Goal: Task Accomplishment & Management: Manage account settings

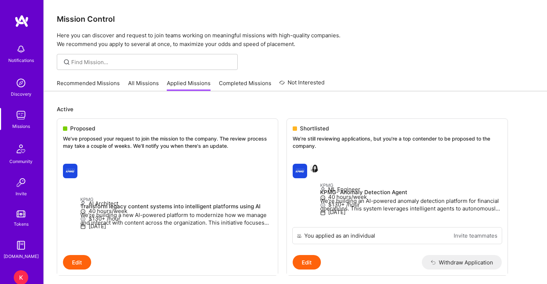
click at [20, 278] on div "K" at bounding box center [21, 277] width 14 height 14
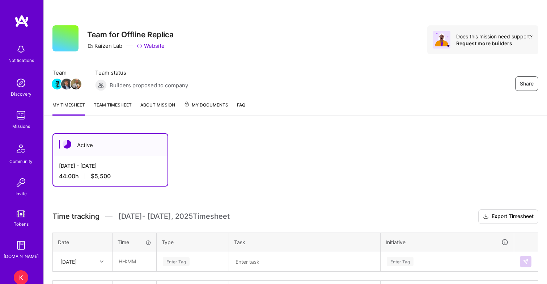
click at [103, 107] on link "Team timesheet" at bounding box center [113, 108] width 38 height 14
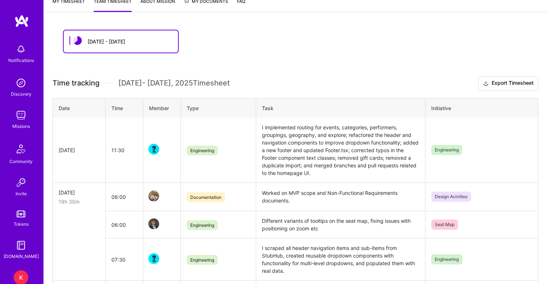
scroll to position [107, 0]
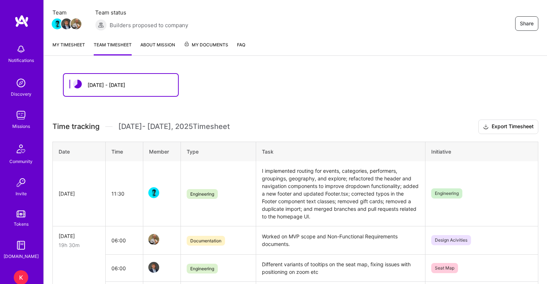
scroll to position [60, 0]
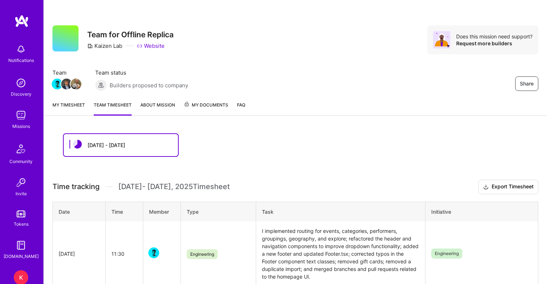
click at [72, 103] on link "My timesheet" at bounding box center [68, 108] width 33 height 14
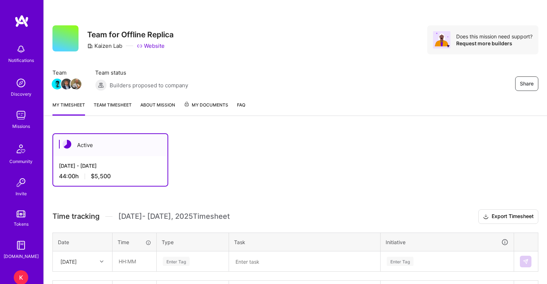
click at [105, 109] on link "Team timesheet" at bounding box center [113, 108] width 38 height 14
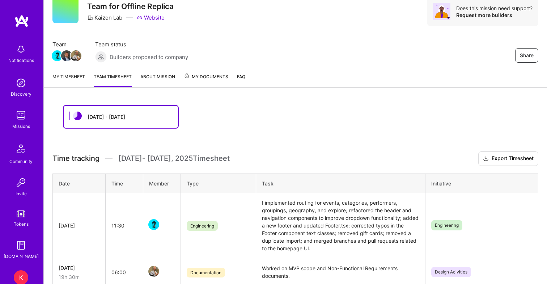
scroll to position [22, 0]
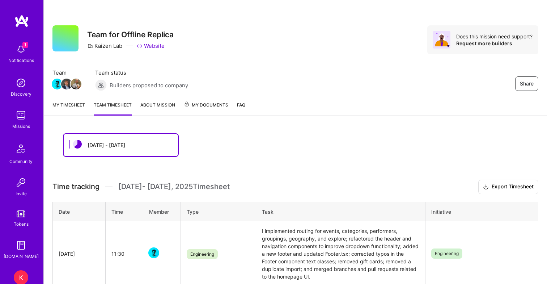
click at [70, 105] on link "My timesheet" at bounding box center [68, 108] width 33 height 14
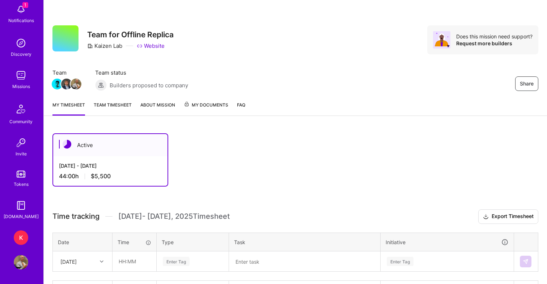
scroll to position [40, 0]
click at [22, 71] on img at bounding box center [21, 75] width 14 height 14
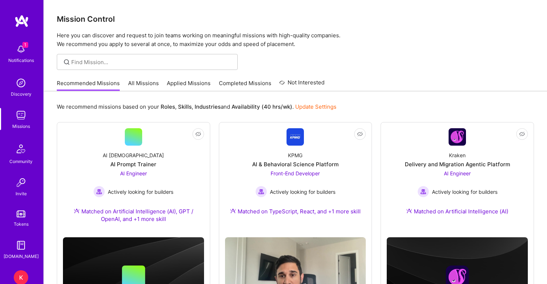
click at [194, 83] on link "Applied Missions" at bounding box center [189, 85] width 44 height 12
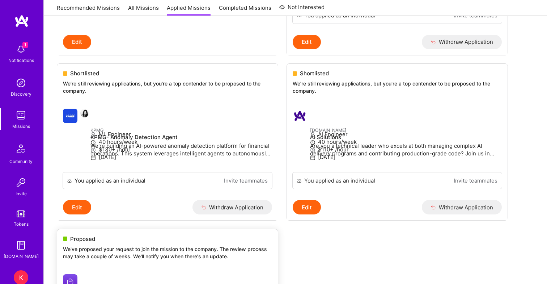
scroll to position [124, 0]
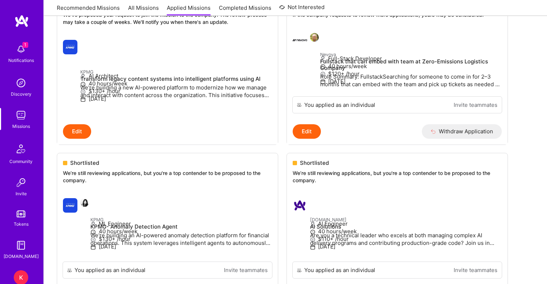
click at [23, 43] on span "1" at bounding box center [25, 45] width 6 height 6
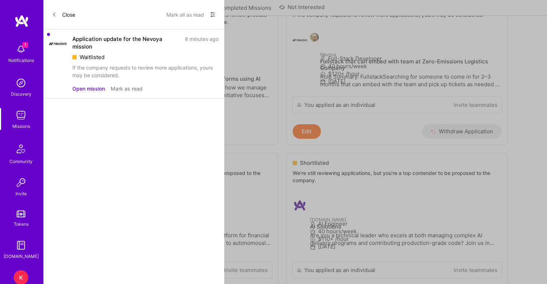
click at [120, 72] on div "If the company requests to review more applications, yours may be considered." at bounding box center [145, 71] width 146 height 15
click at [108, 75] on div "If the company requests to review more applications, yours may be considered." at bounding box center [145, 71] width 146 height 15
click at [186, 13] on button "Mark all as read" at bounding box center [186, 15] width 38 height 12
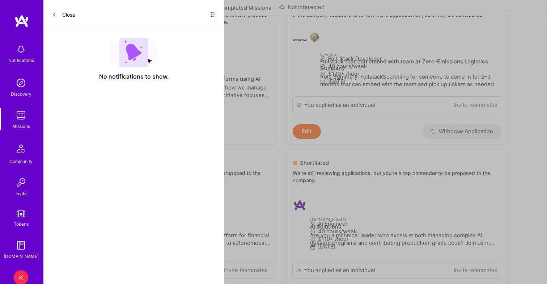
click at [67, 17] on button "Close" at bounding box center [63, 15] width 23 height 12
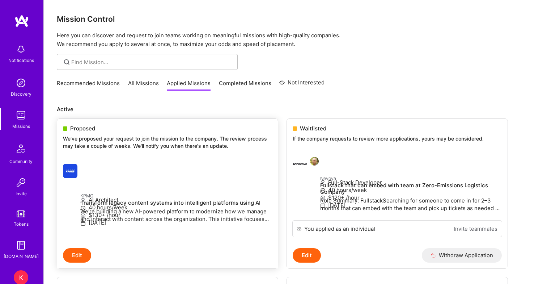
scroll to position [0, 0]
